Goal: Information Seeking & Learning: Learn about a topic

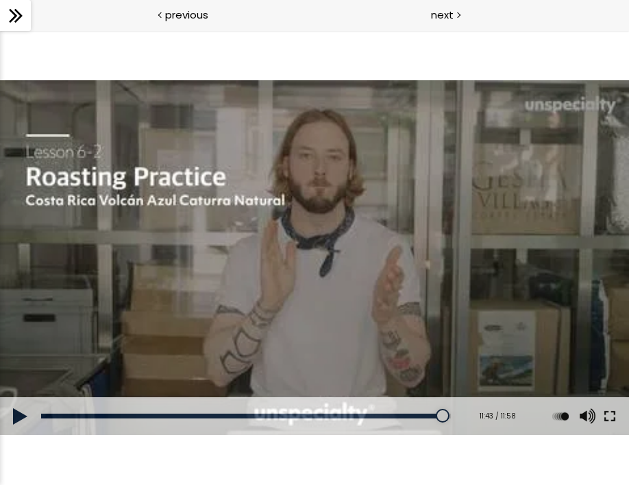
click at [609, 415] on button at bounding box center [610, 416] width 25 height 38
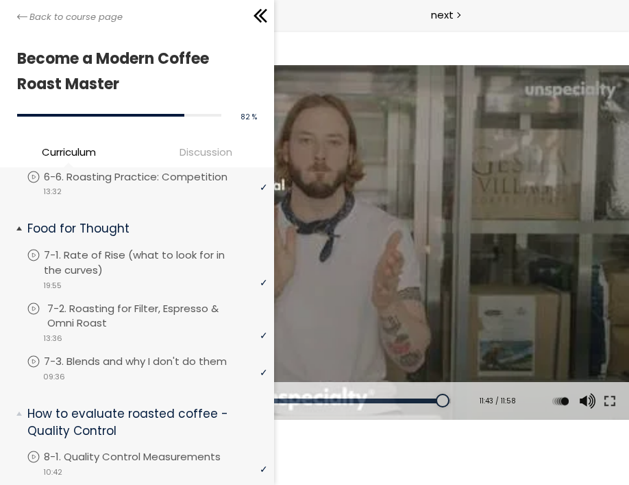
scroll to position [1103, 0]
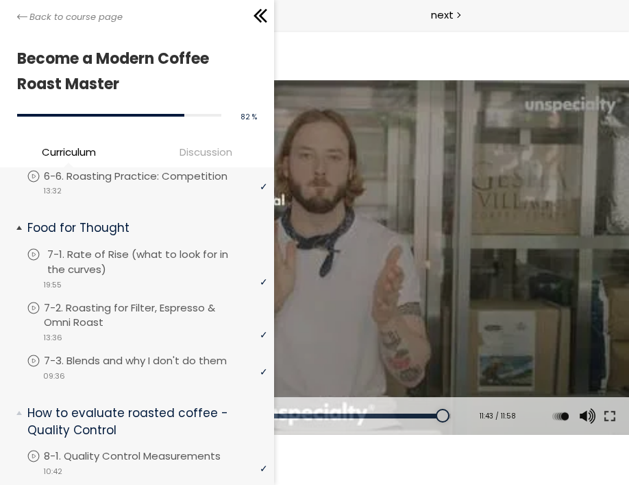
click at [124, 247] on p "7-1. Rate of Rise (what to look for in the curves)" at bounding box center [158, 262] width 223 height 30
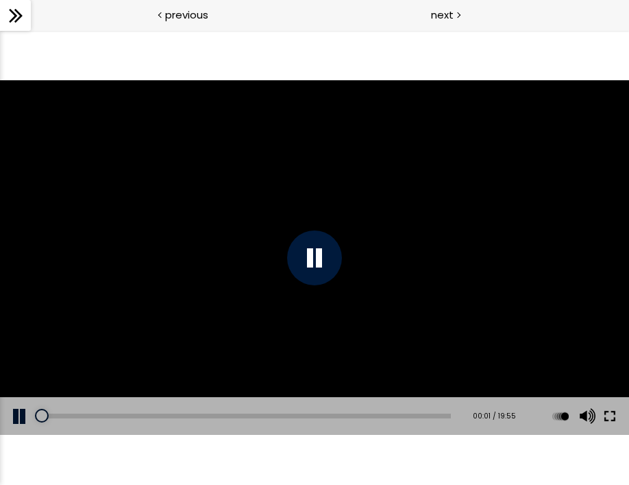
click at [611, 420] on button at bounding box center [610, 416] width 25 height 38
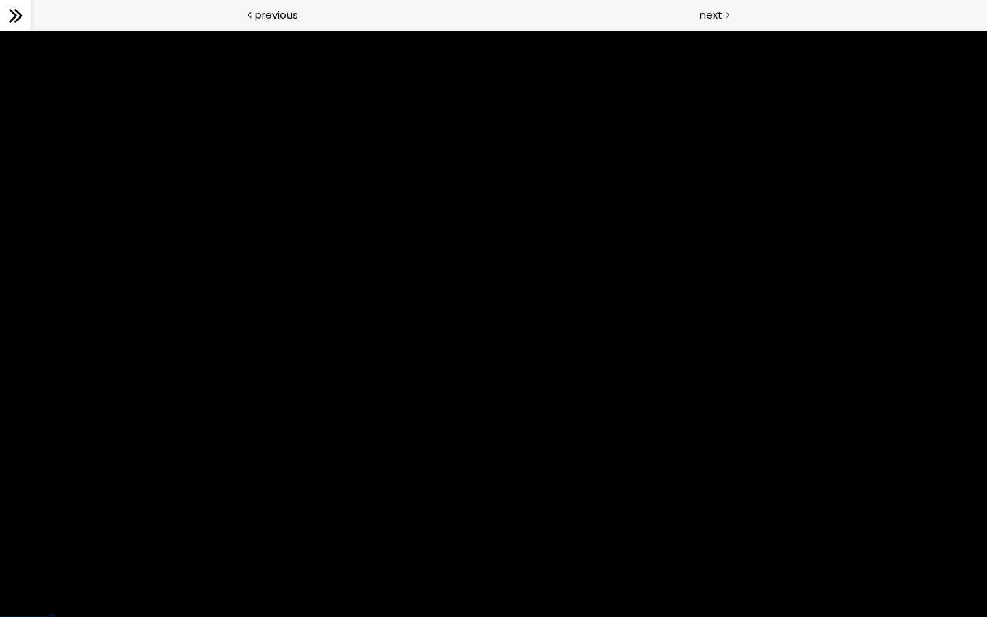
click at [611, 484] on div at bounding box center [493, 323] width 987 height 587
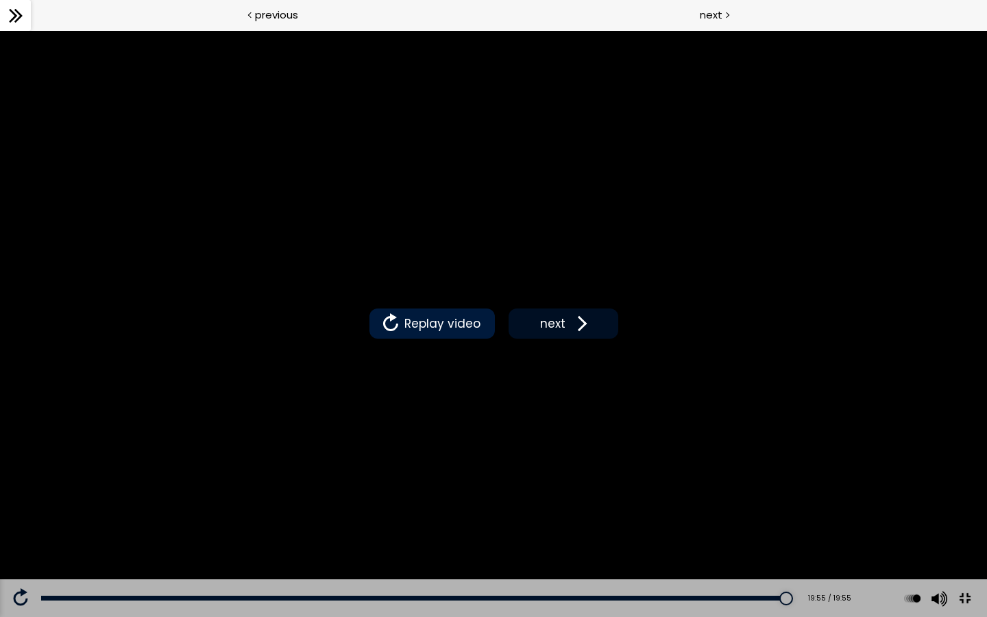
click at [528, 339] on button "next" at bounding box center [564, 323] width 110 height 30
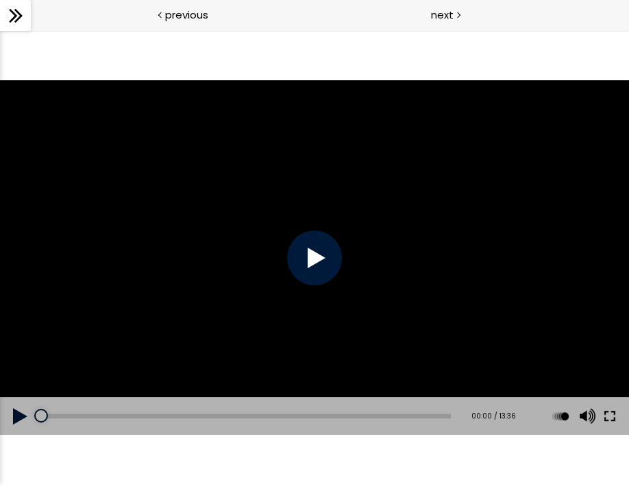
click at [611, 421] on button at bounding box center [610, 416] width 25 height 38
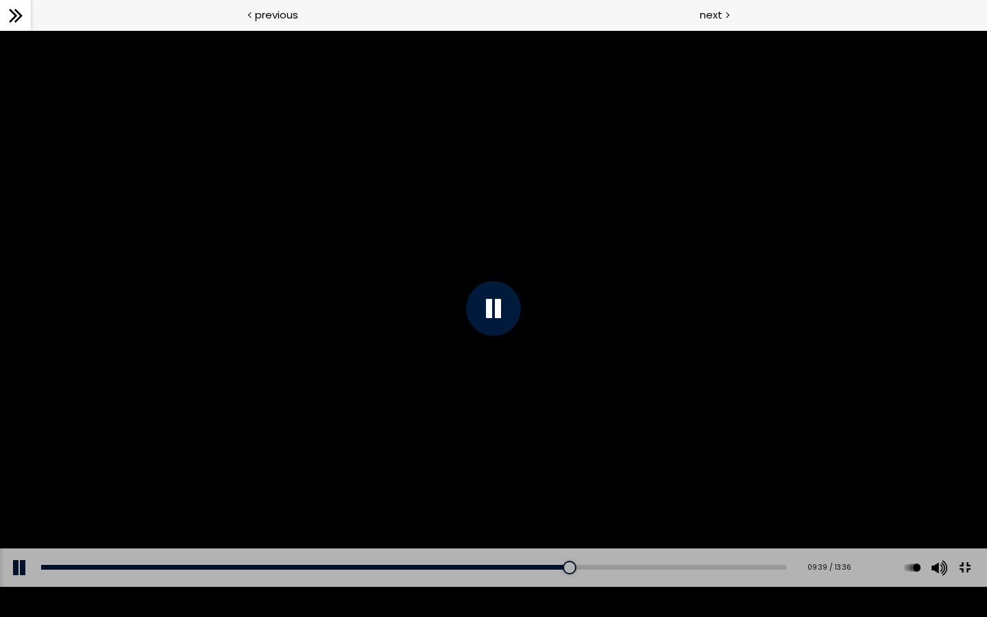
click at [365, 200] on div at bounding box center [493, 308] width 987 height 555
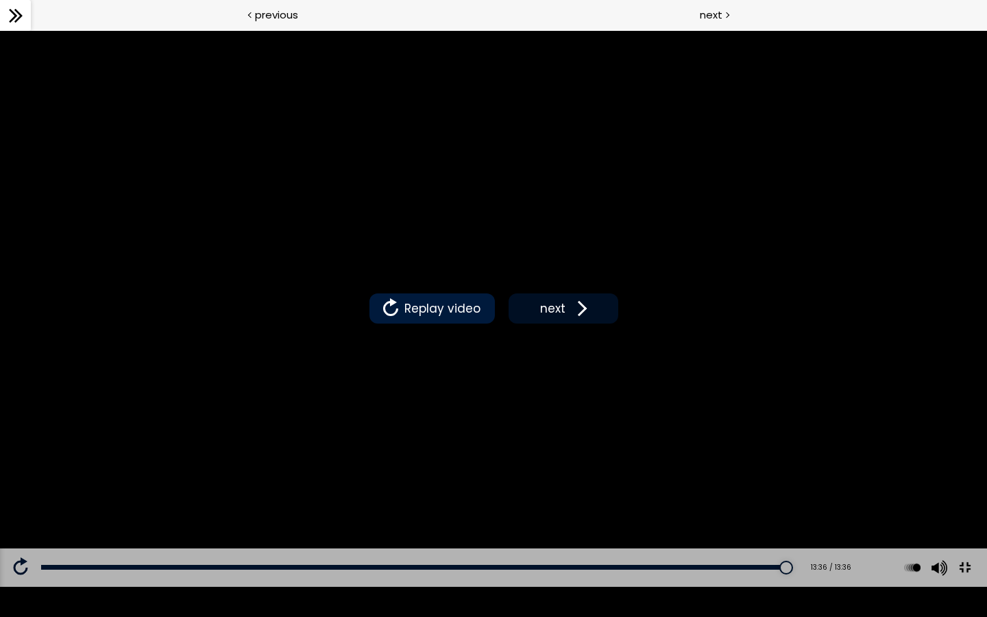
click at [589, 313] on button "next" at bounding box center [564, 308] width 110 height 30
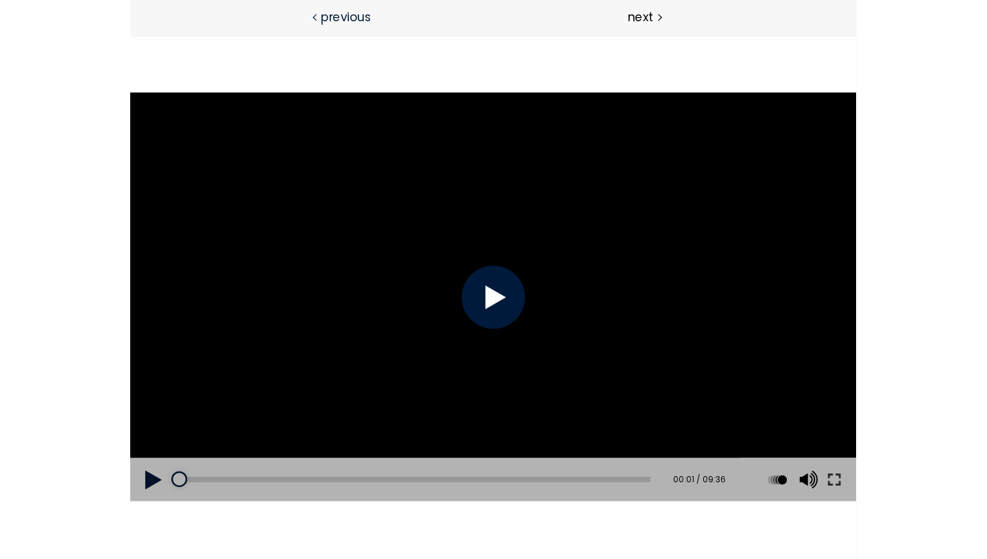
scroll to position [1133, 0]
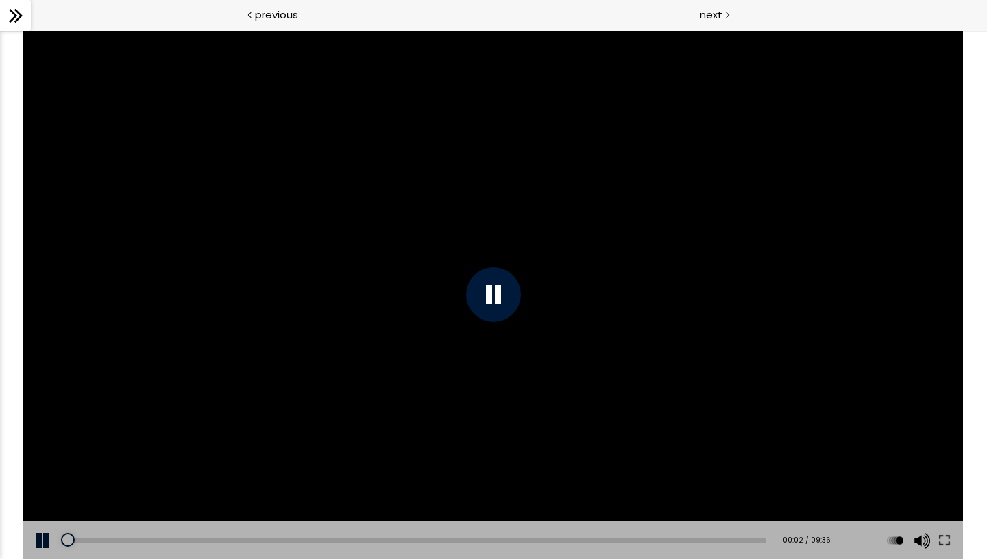
click at [255, 168] on div at bounding box center [493, 294] width 940 height 529
click at [6, 13] on icon at bounding box center [15, 15] width 21 height 21
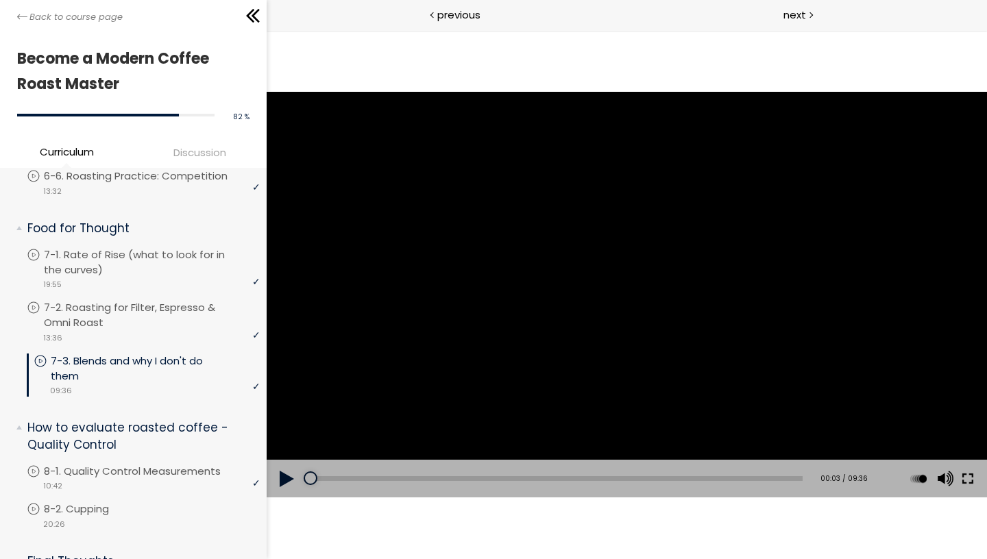
click at [628, 480] on button at bounding box center [967, 479] width 25 height 38
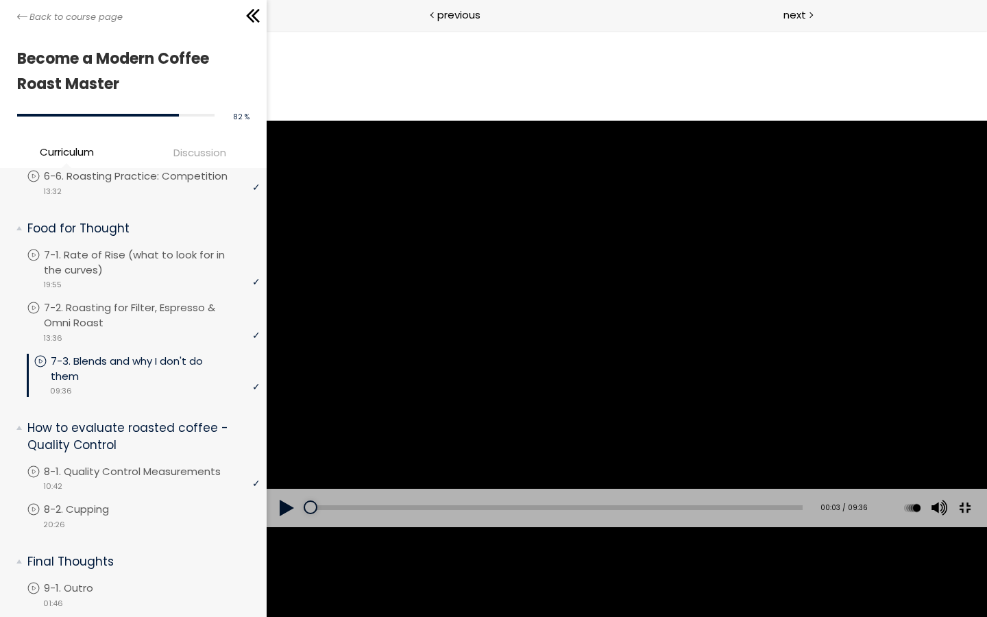
click at [628, 484] on button at bounding box center [963, 507] width 31 height 31
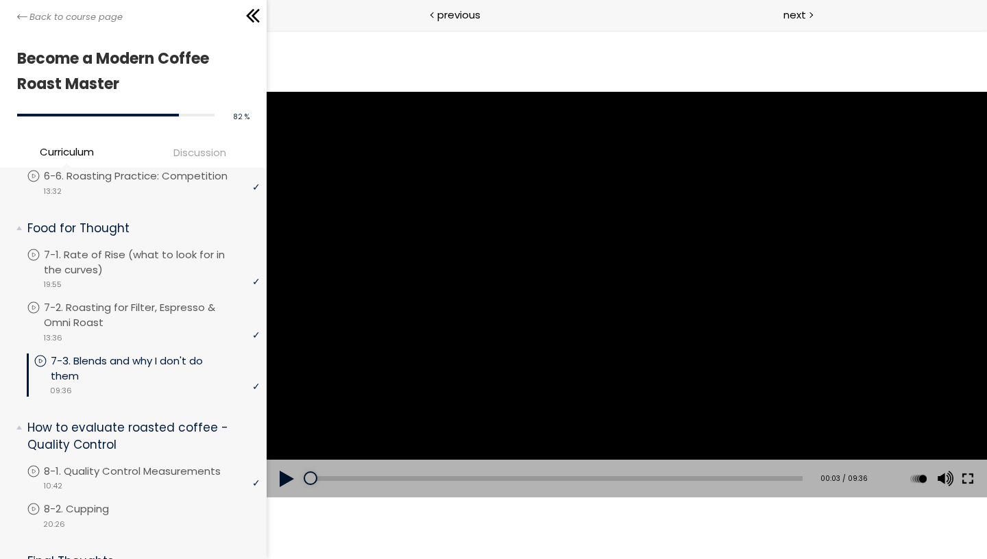
click at [628, 480] on button at bounding box center [967, 479] width 25 height 38
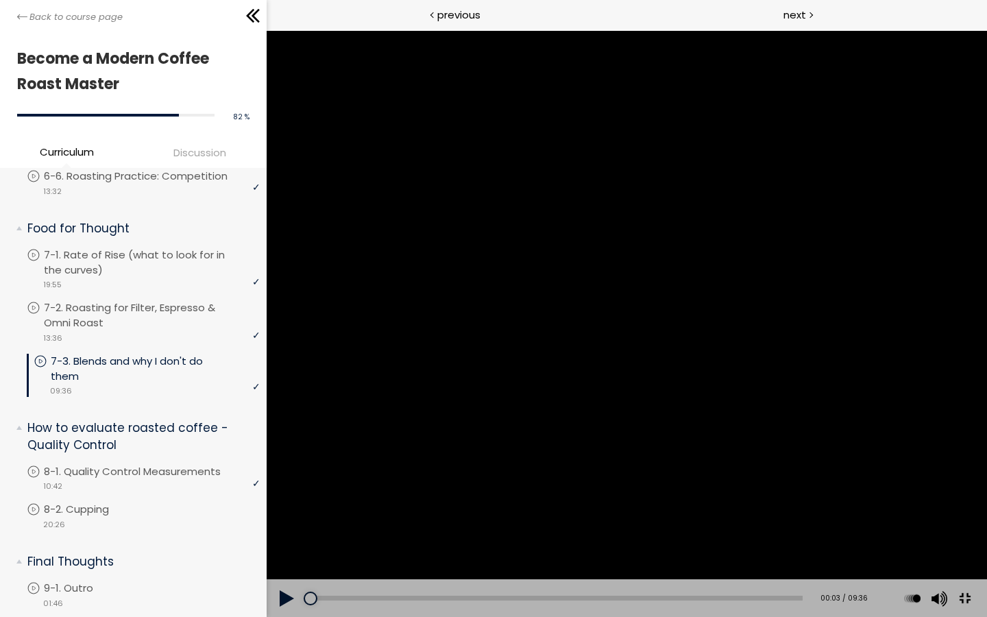
click at [628, 439] on div at bounding box center [626, 323] width 720 height 587
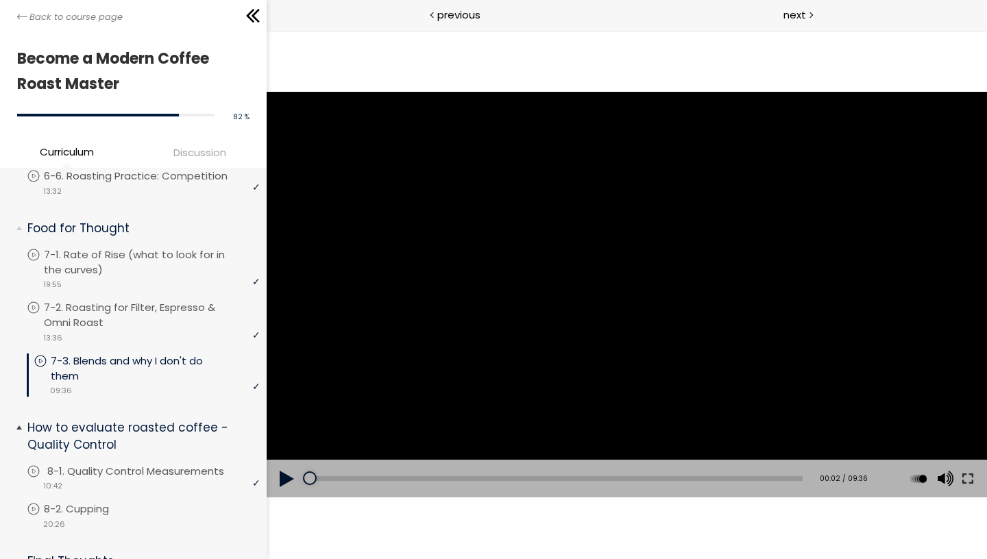
click at [136, 464] on p "8-1. Quality Control Measurements" at bounding box center [149, 471] width 204 height 15
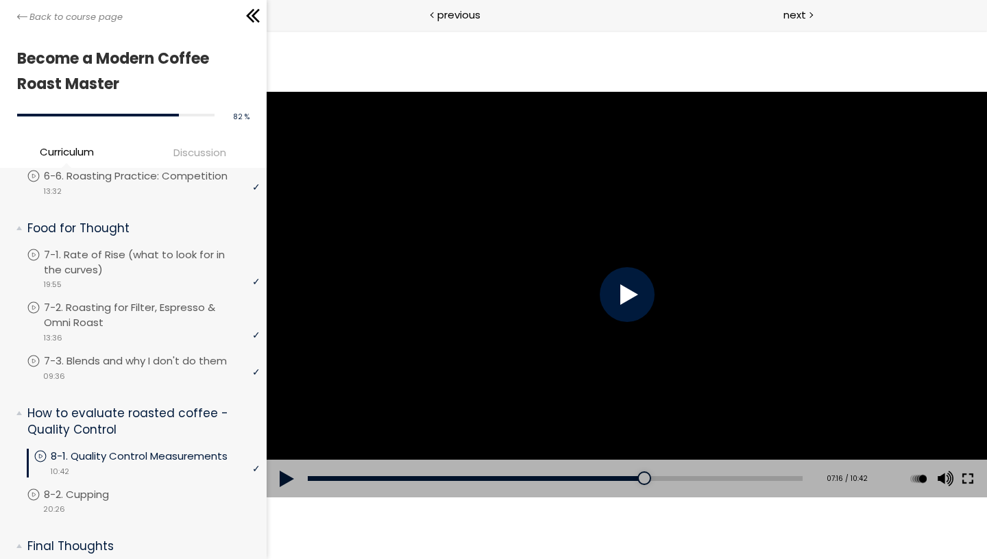
click at [628, 474] on button at bounding box center [967, 479] width 25 height 38
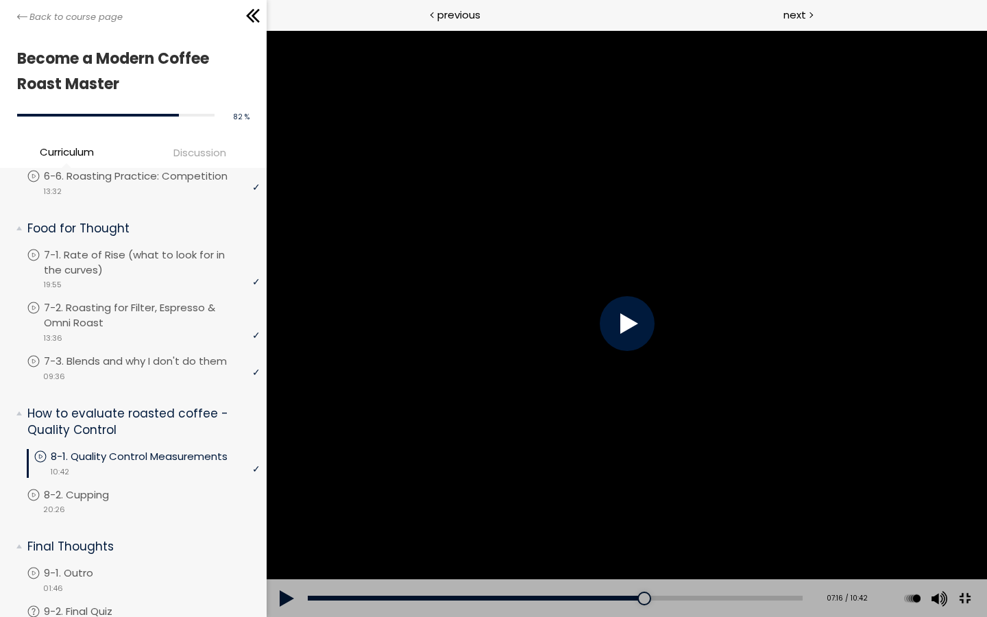
click at [628, 484] on button at bounding box center [963, 598] width 31 height 31
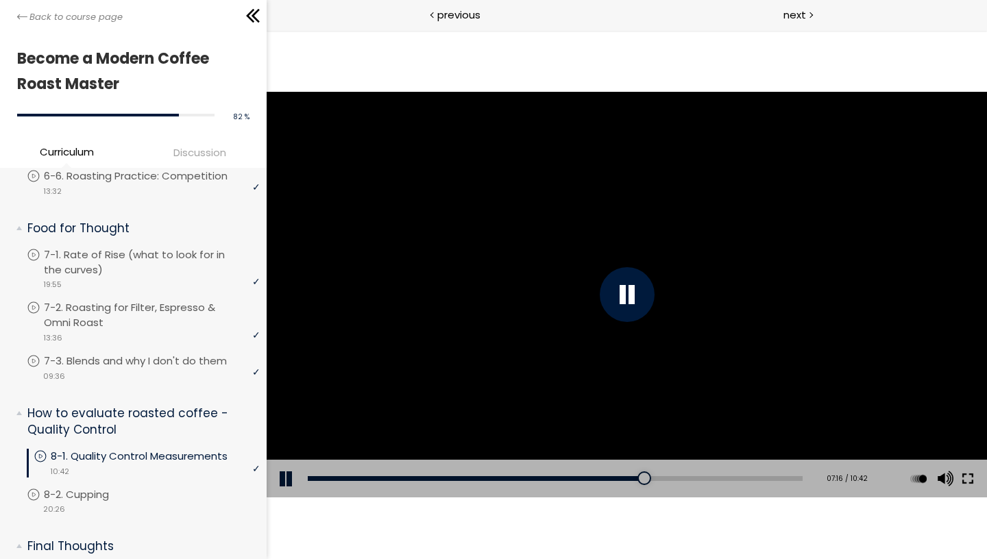
click at [628, 478] on button at bounding box center [967, 479] width 25 height 38
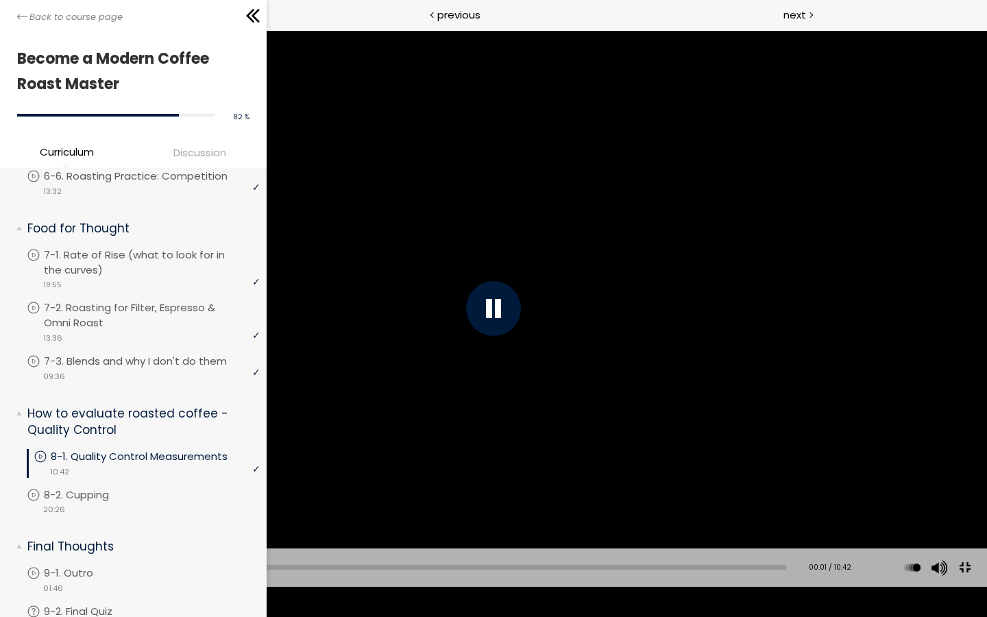
click at [42, 484] on div "00:01" at bounding box center [413, 567] width 745 height 5
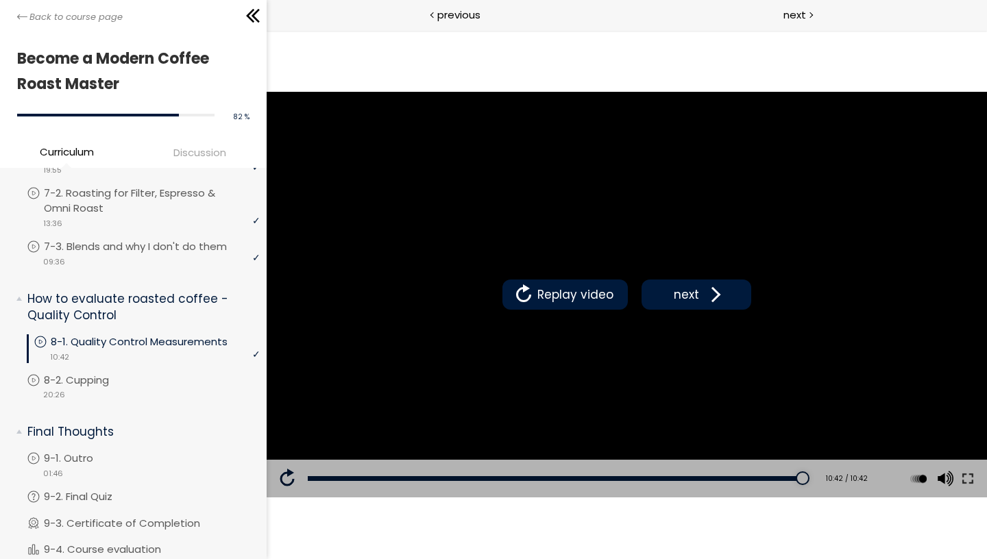
scroll to position [1255, 0]
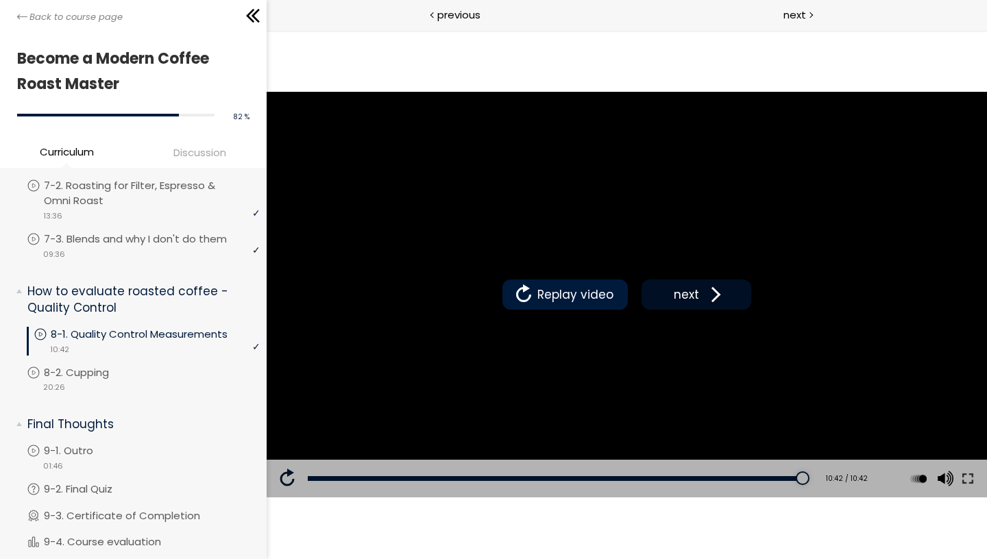
click at [628, 296] on button "next" at bounding box center [696, 295] width 110 height 30
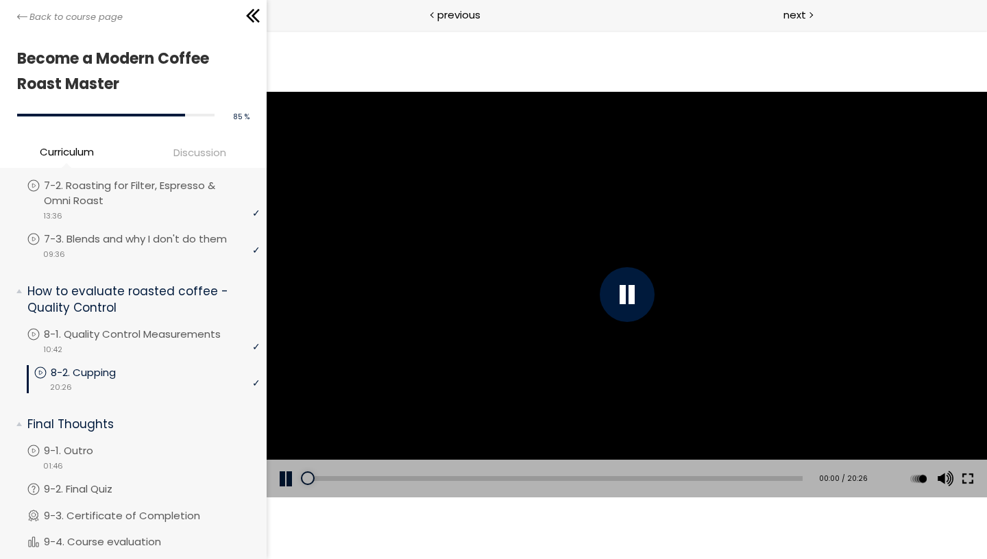
click at [628, 472] on button at bounding box center [967, 479] width 25 height 38
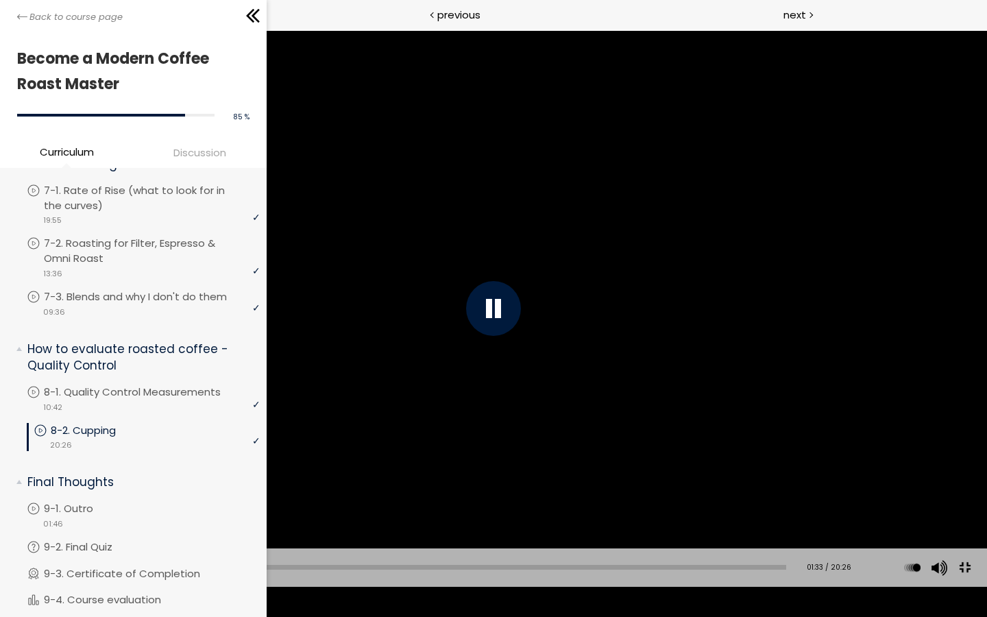
click at [628, 484] on div at bounding box center [493, 308] width 987 height 555
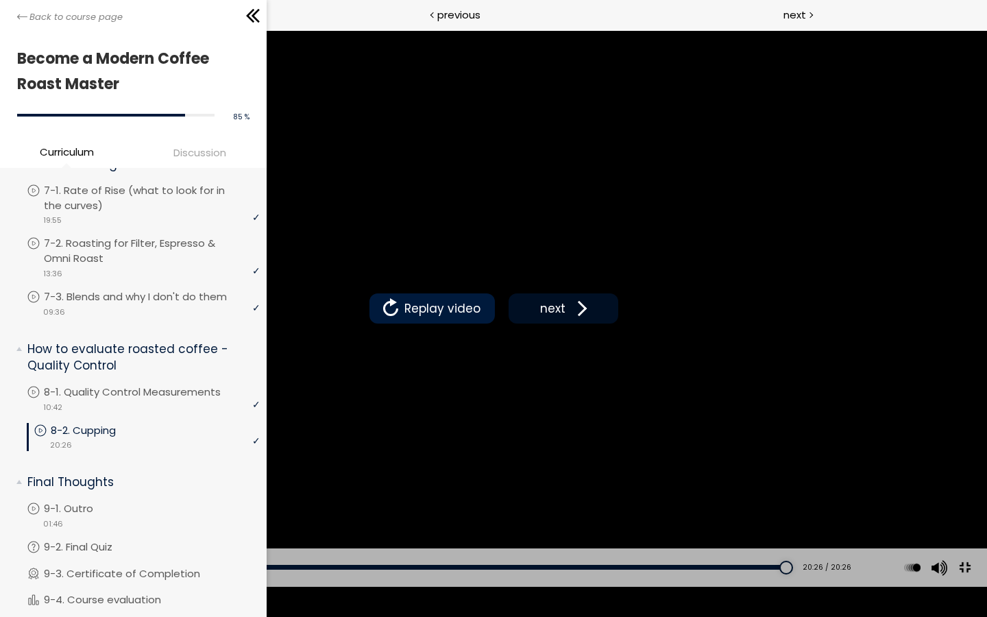
click at [536, 312] on button "next" at bounding box center [564, 308] width 110 height 30
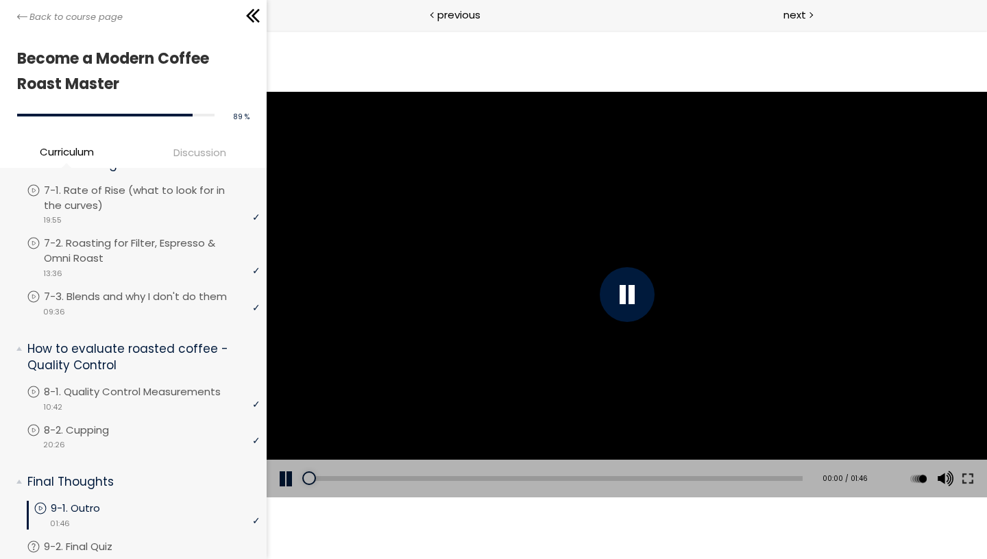
click at [608, 311] on div at bounding box center [626, 294] width 55 height 55
click at [628, 471] on button at bounding box center [967, 479] width 25 height 38
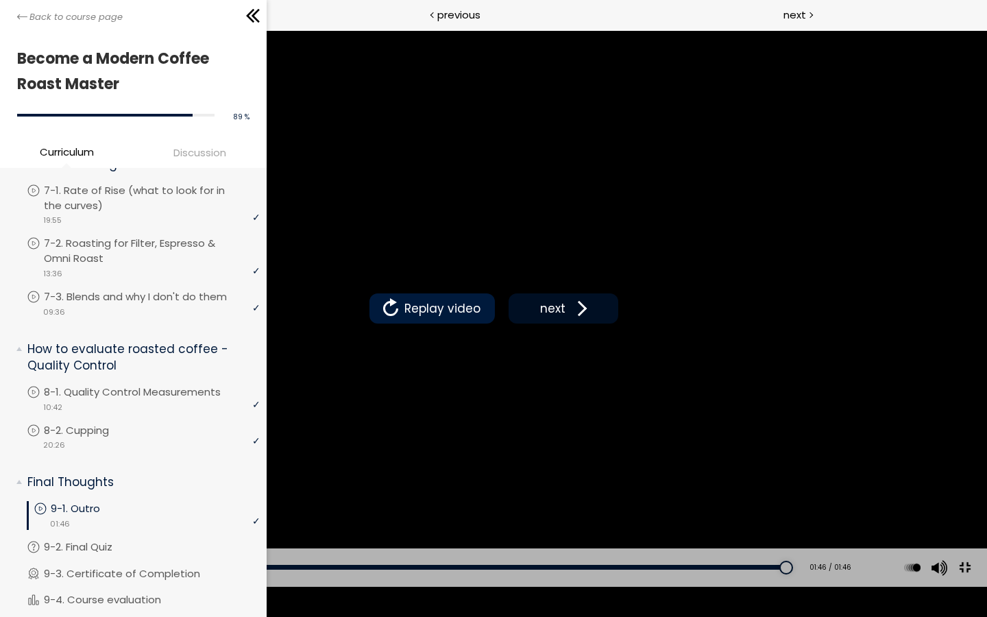
click at [587, 316] on span at bounding box center [579, 308] width 21 height 21
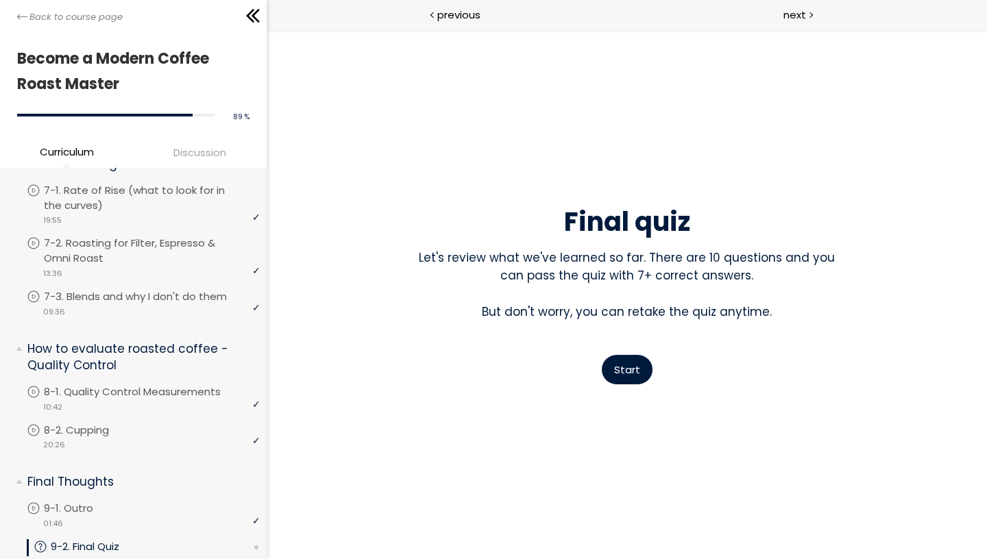
click at [628, 367] on span "Start" at bounding box center [626, 370] width 26 height 14
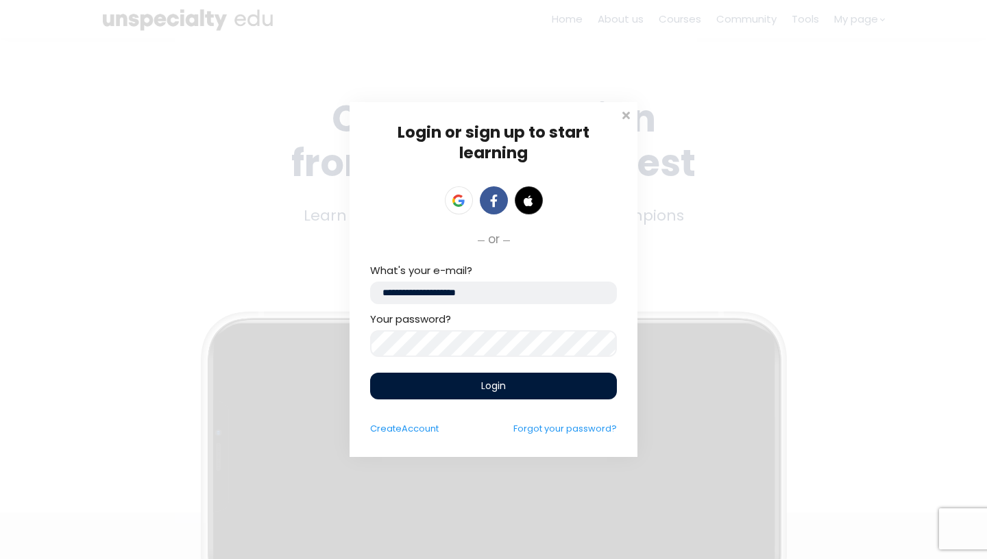
click at [546, 387] on div "Login" at bounding box center [493, 386] width 247 height 27
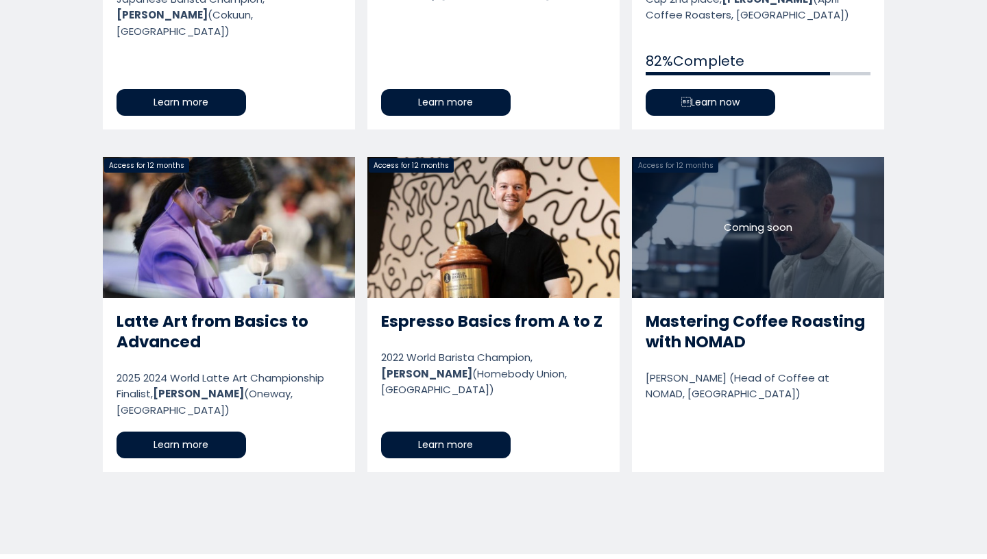
scroll to position [1362, 0]
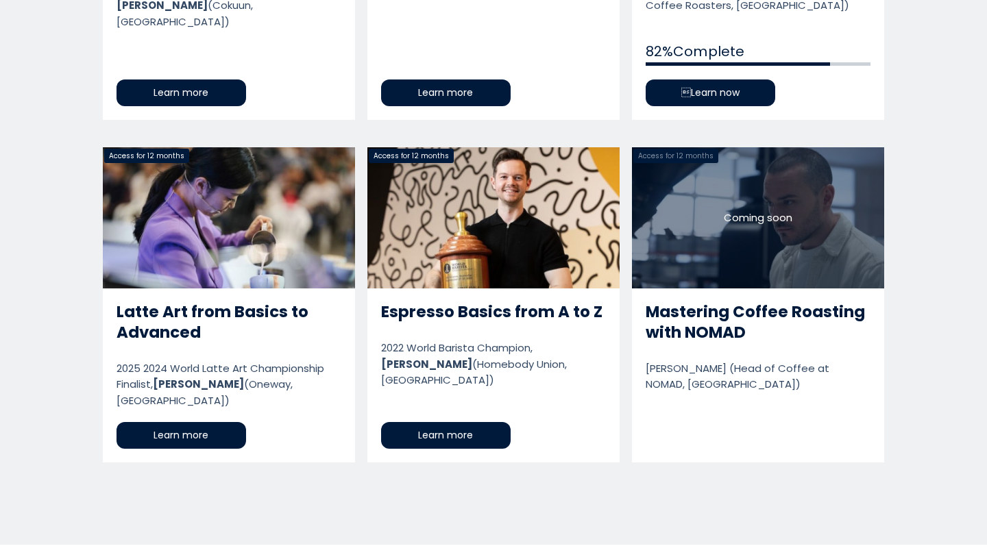
click at [724, 304] on link "Mastering Coffee Roasting with NOMAD" at bounding box center [758, 304] width 252 height 315
click at [734, 206] on link "Mastering Coffee Roasting with NOMAD" at bounding box center [758, 304] width 252 height 315
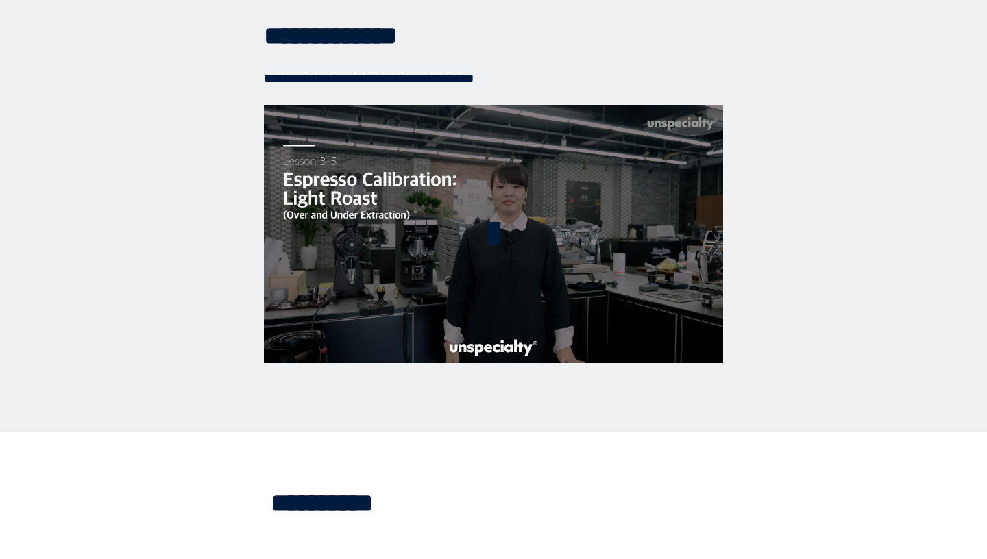
scroll to position [2993, 0]
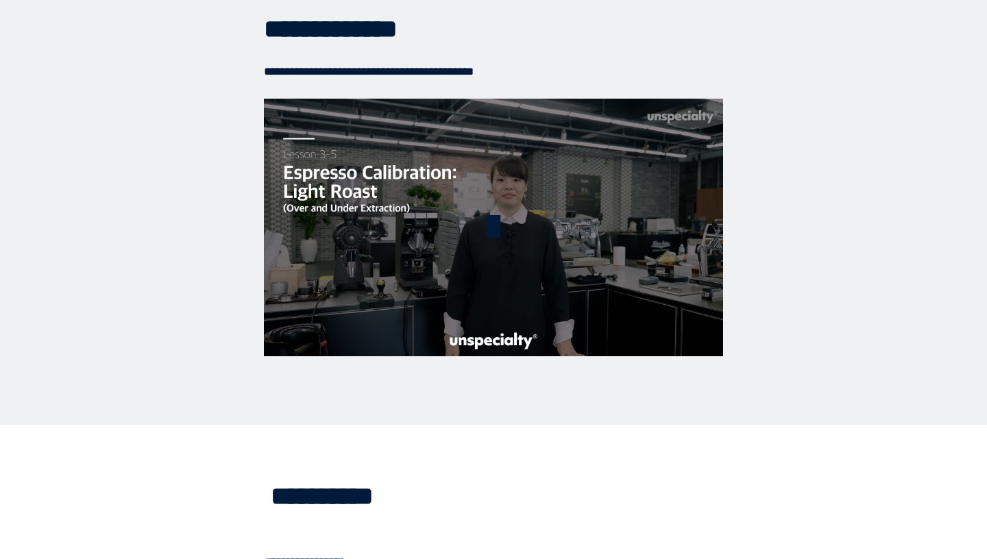
click at [534, 242] on div at bounding box center [493, 228] width 459 height 258
